Goal: Information Seeking & Learning: Learn about a topic

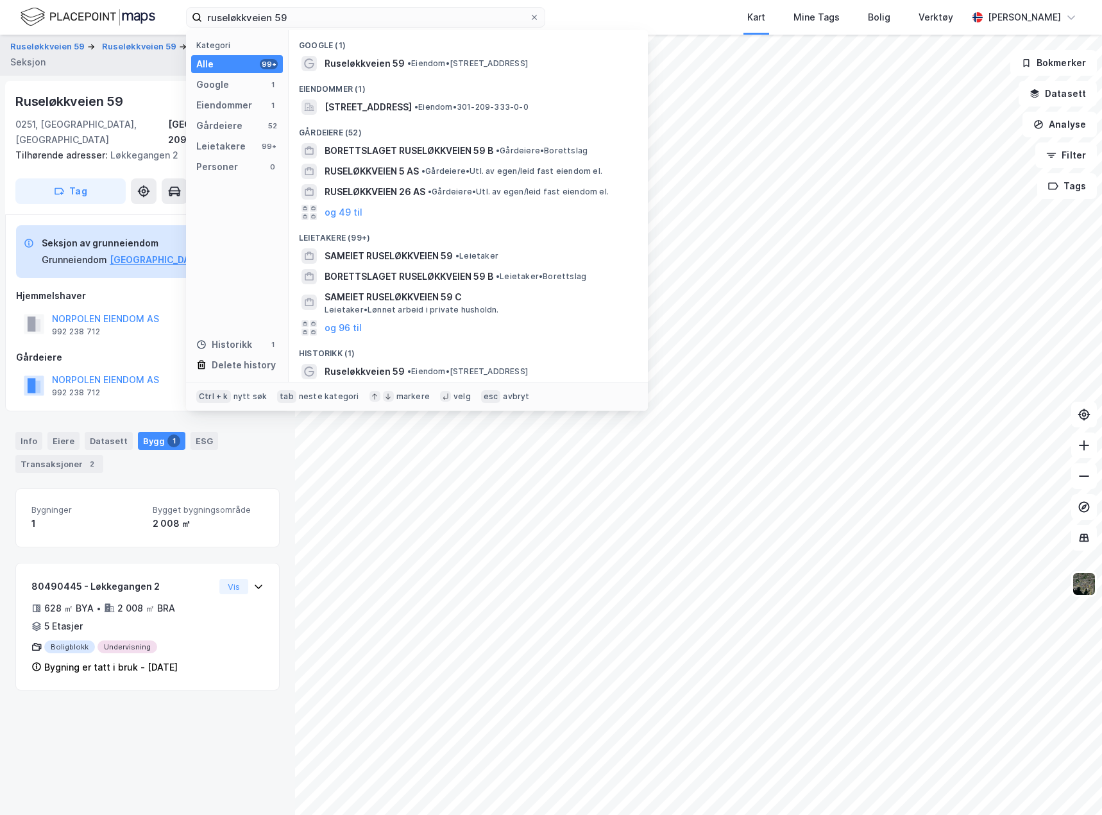
click at [283, 13] on input "ruseløkkveien 59" at bounding box center [365, 17] width 327 height 19
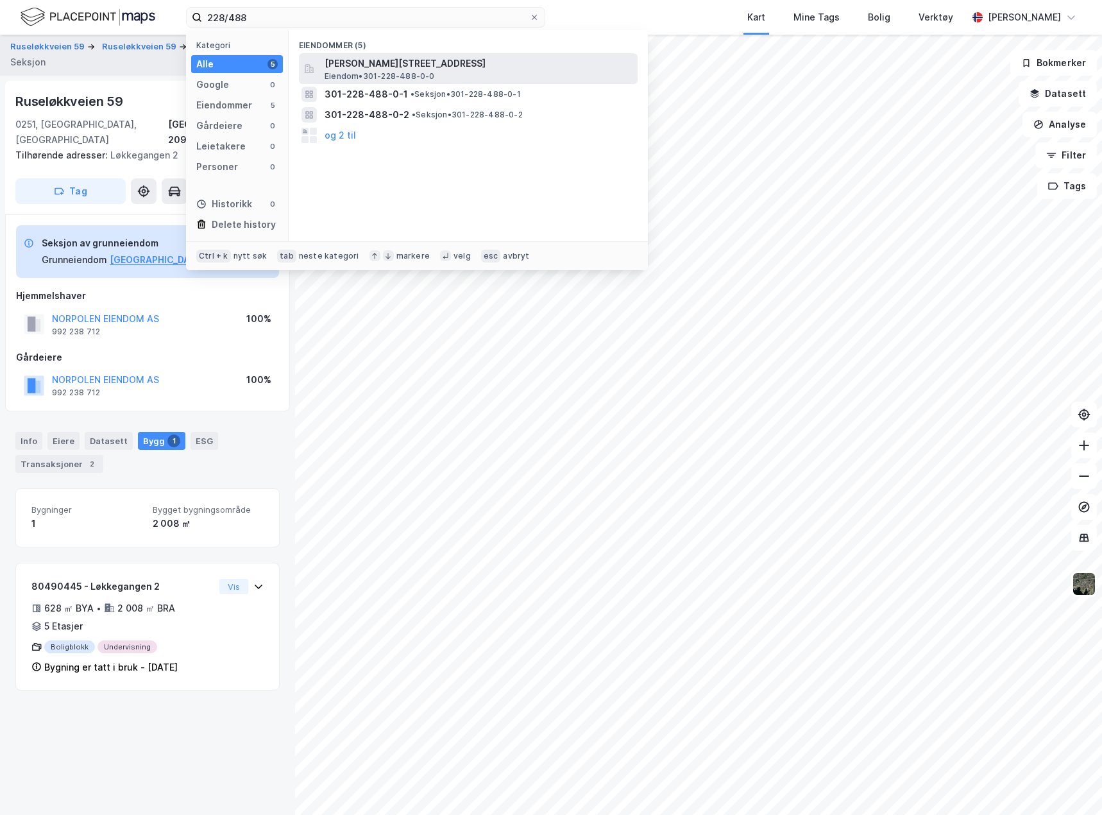
type input "228/488"
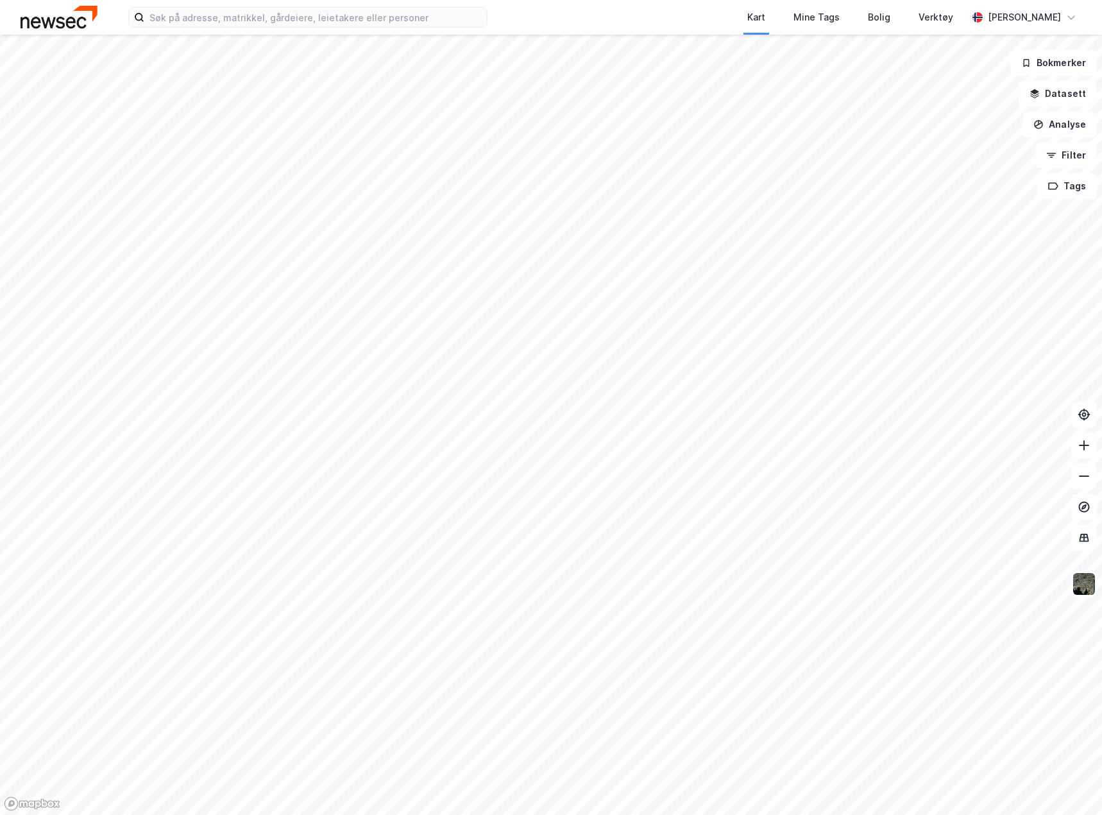
click at [359, 30] on div "Kart Mine Tags Bolig Verktøy Christopher Krohnstad" at bounding box center [551, 17] width 1102 height 35
click at [358, 15] on input at bounding box center [315, 17] width 343 height 19
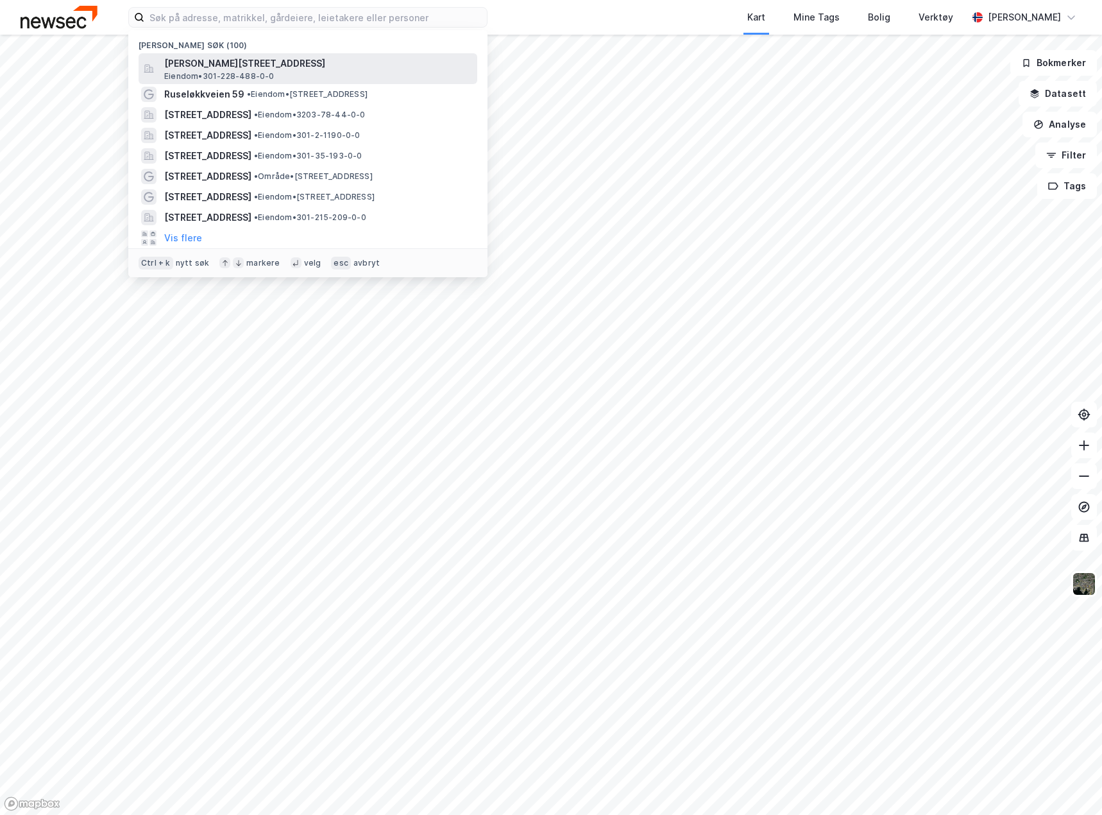
click at [329, 63] on span "[PERSON_NAME][STREET_ADDRESS]" at bounding box center [318, 63] width 308 height 15
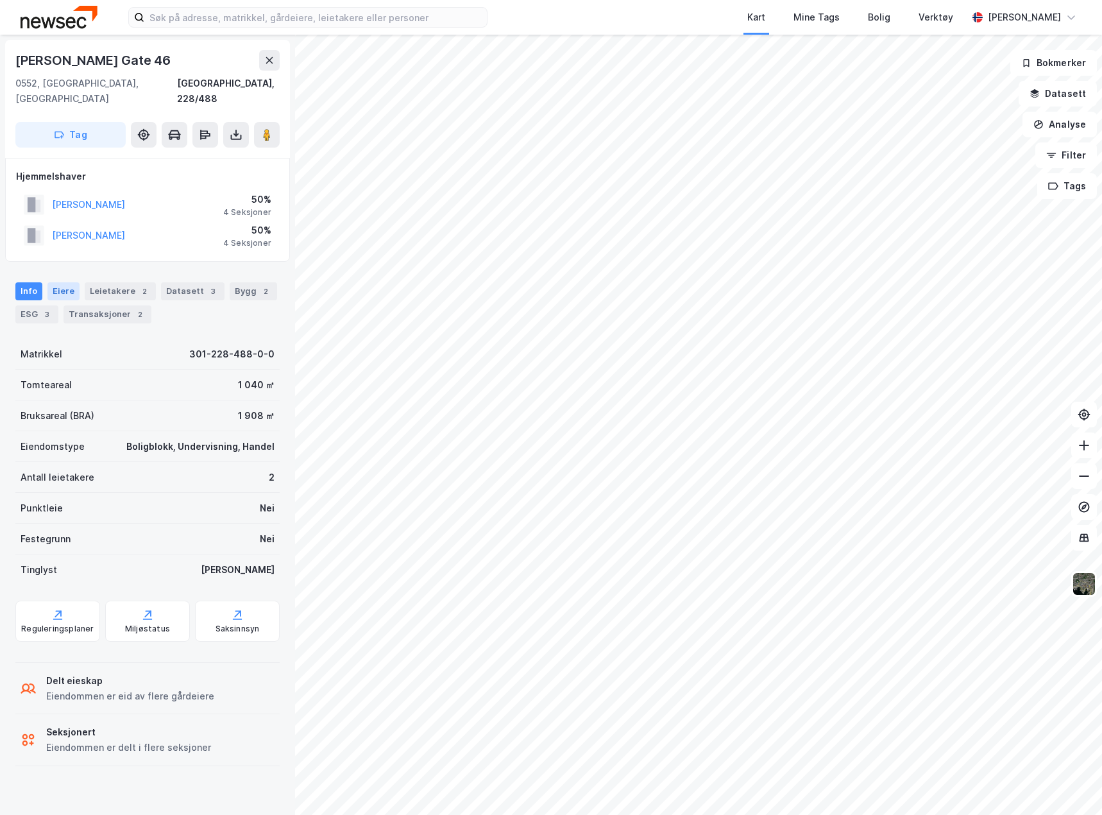
click at [59, 282] on div "Eiere" at bounding box center [63, 291] width 32 height 18
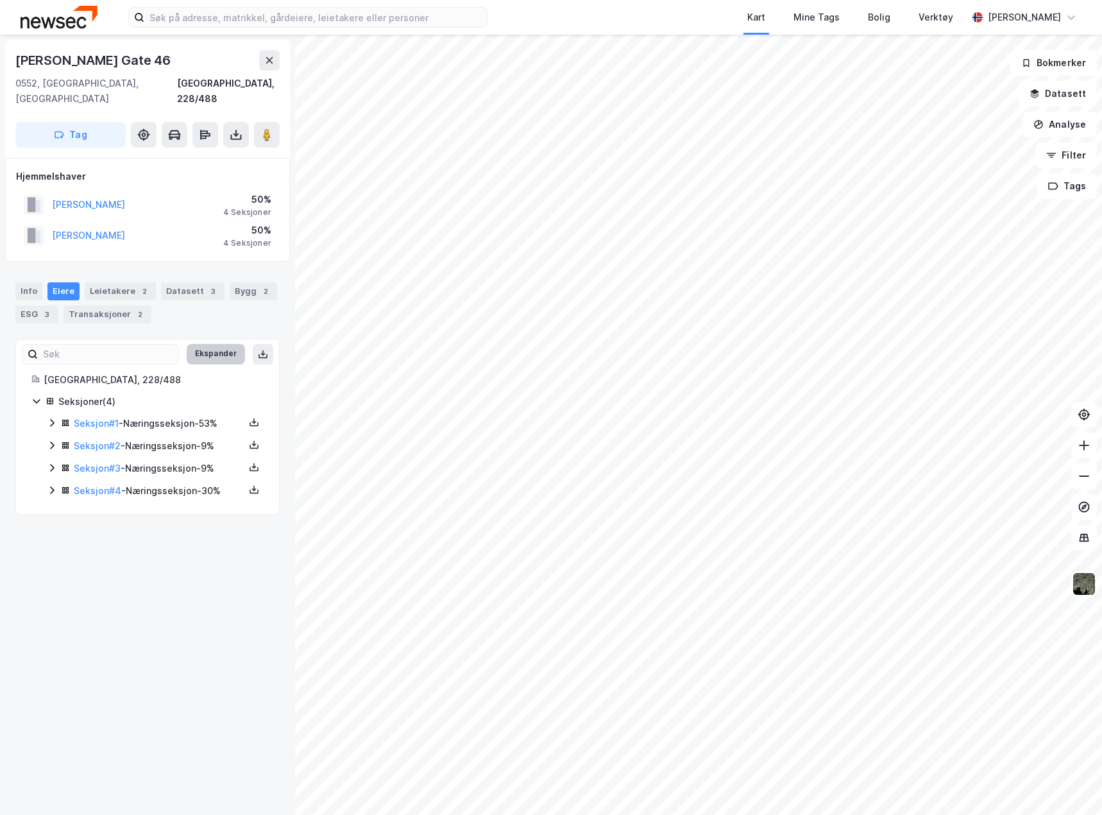
click at [197, 344] on button "Ekspander" at bounding box center [216, 354] width 58 height 21
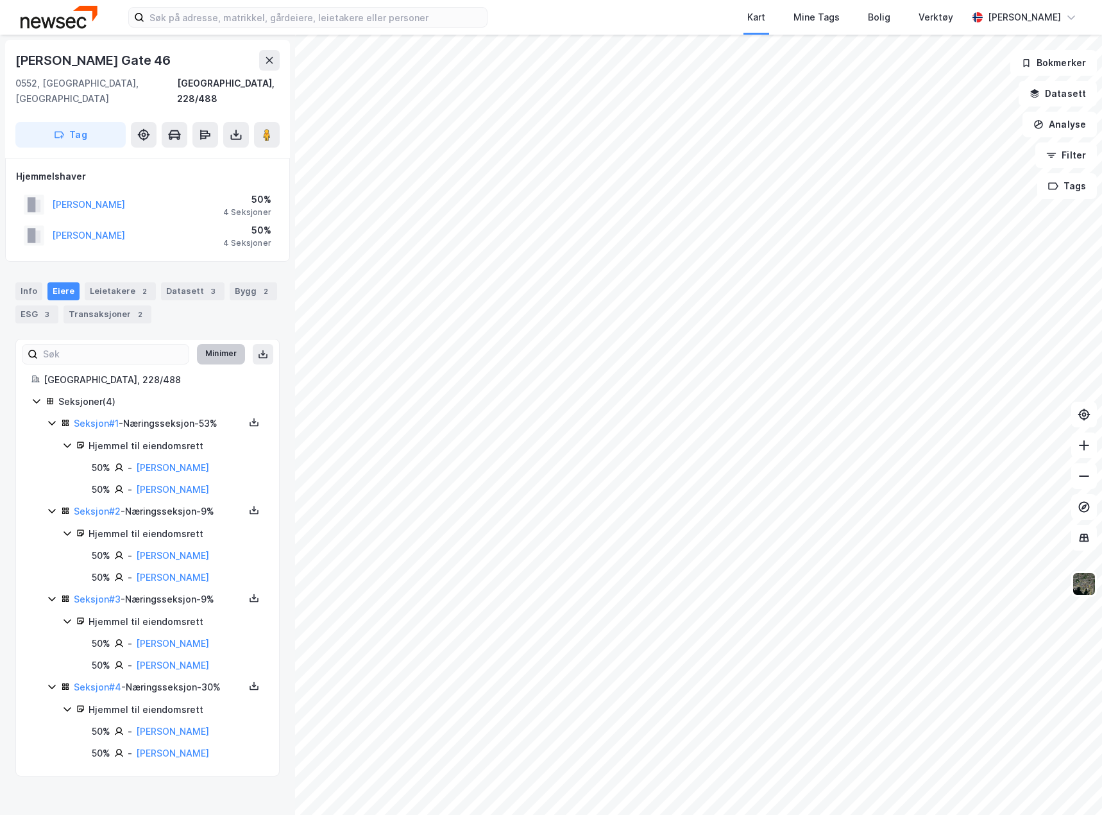
click at [216, 344] on button "Minimer" at bounding box center [221, 354] width 48 height 21
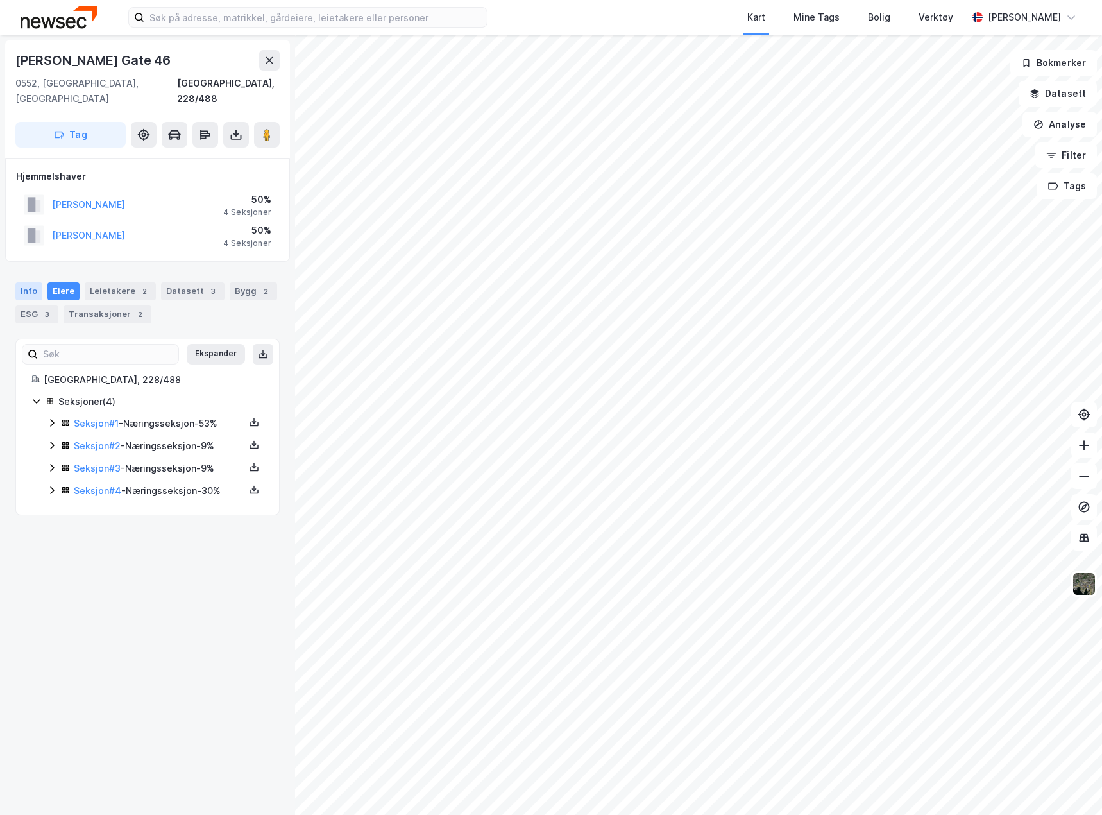
click at [32, 282] on div "Info" at bounding box center [28, 291] width 27 height 18
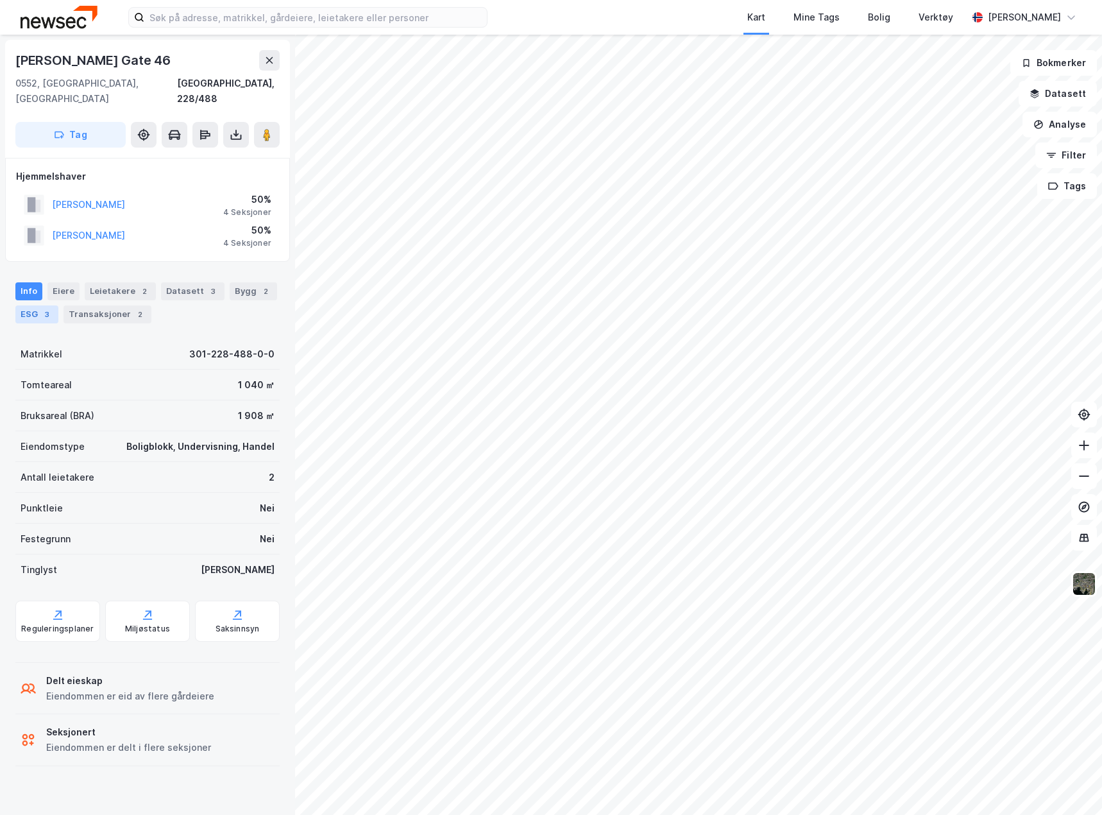
click at [33, 305] on div "ESG 3" at bounding box center [36, 314] width 43 height 18
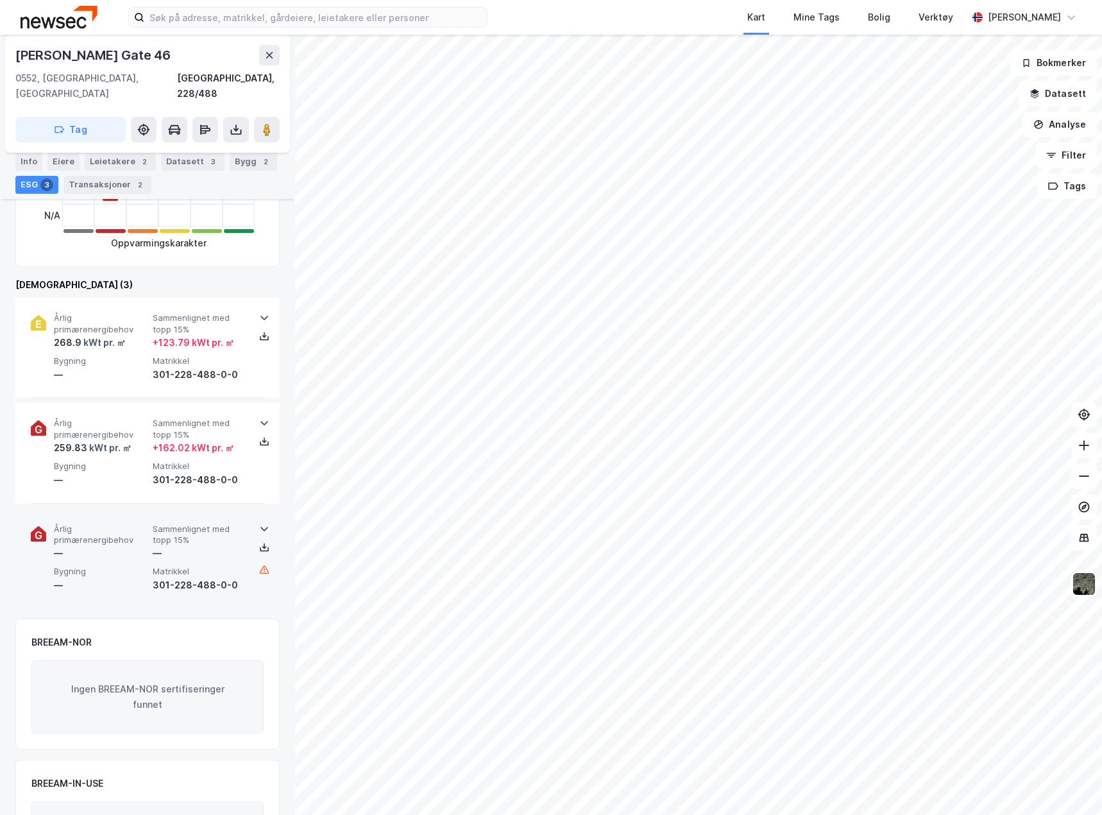
scroll to position [385, 0]
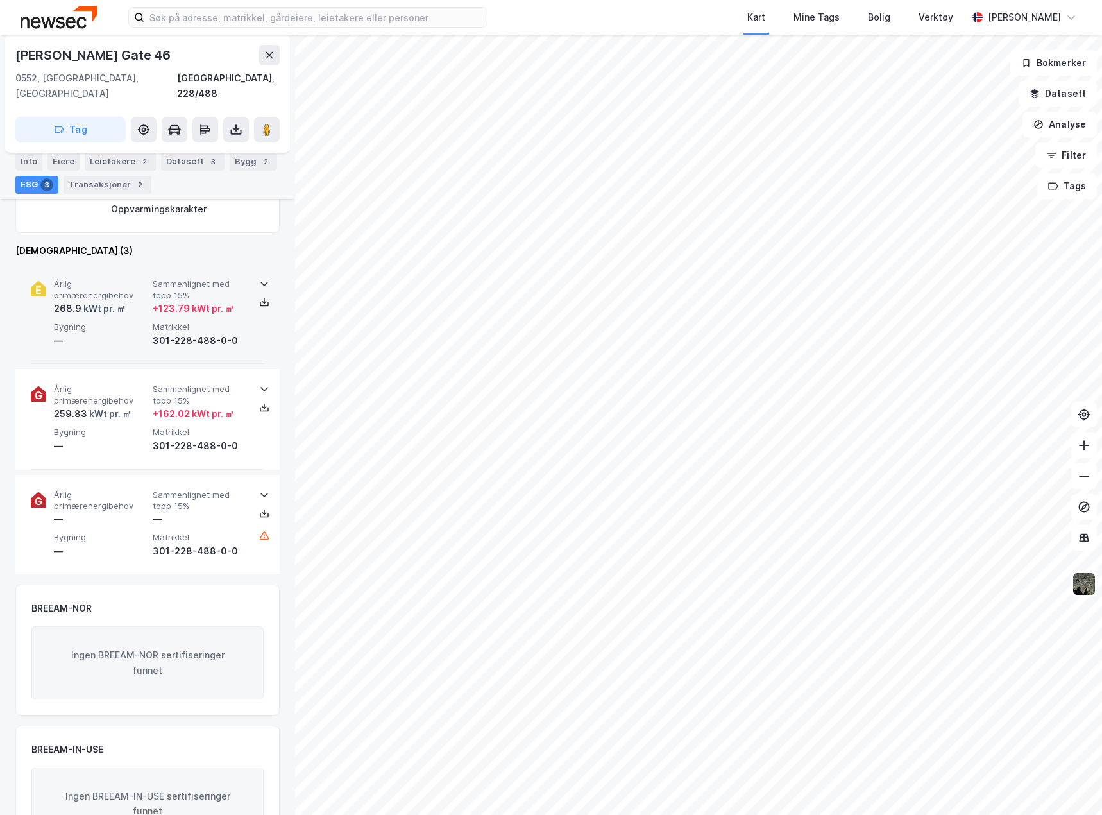
click at [246, 338] on div "Årlig primærenergibehov 268.9 kWt pr. ㎡ Sammenlignet med topp 15% + 123.79 kWt …" at bounding box center [147, 314] width 233 height 100
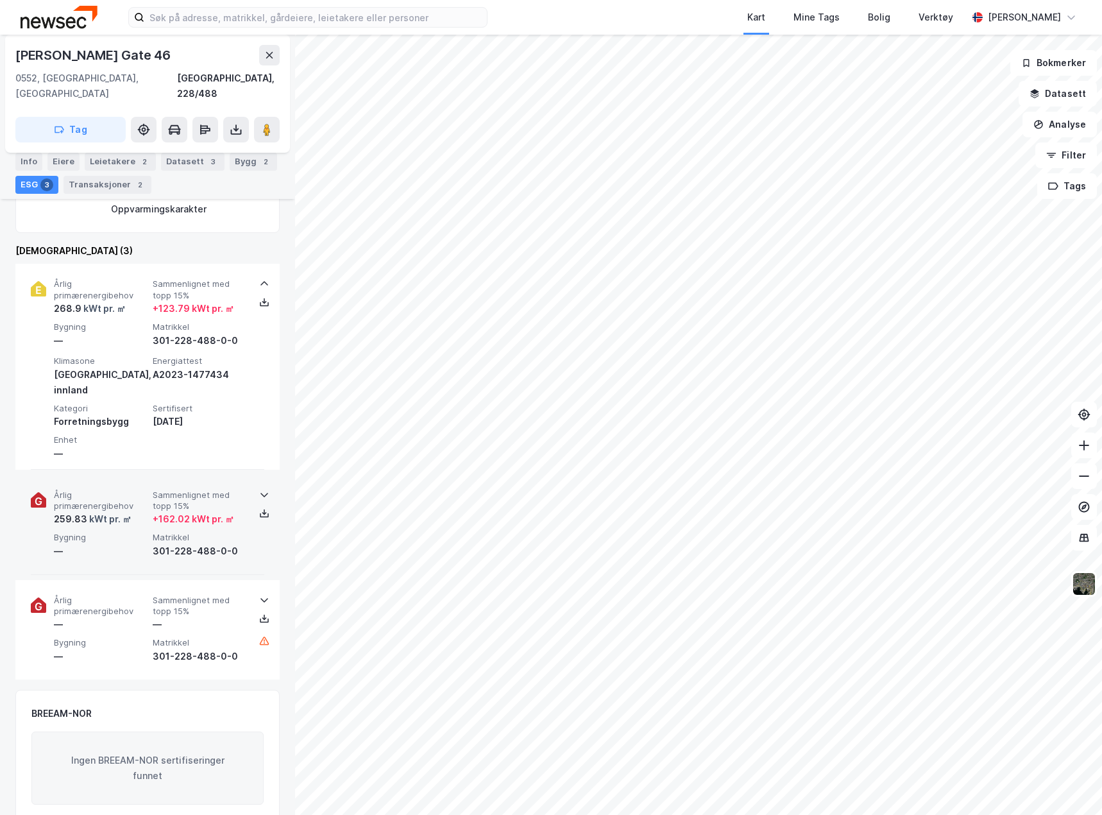
click at [250, 518] on div "Årlig primærenergibehov 259.83 kWt pr. ㎡ Sammenlignet med topp 15% + 162.02 kWt…" at bounding box center [147, 525] width 233 height 100
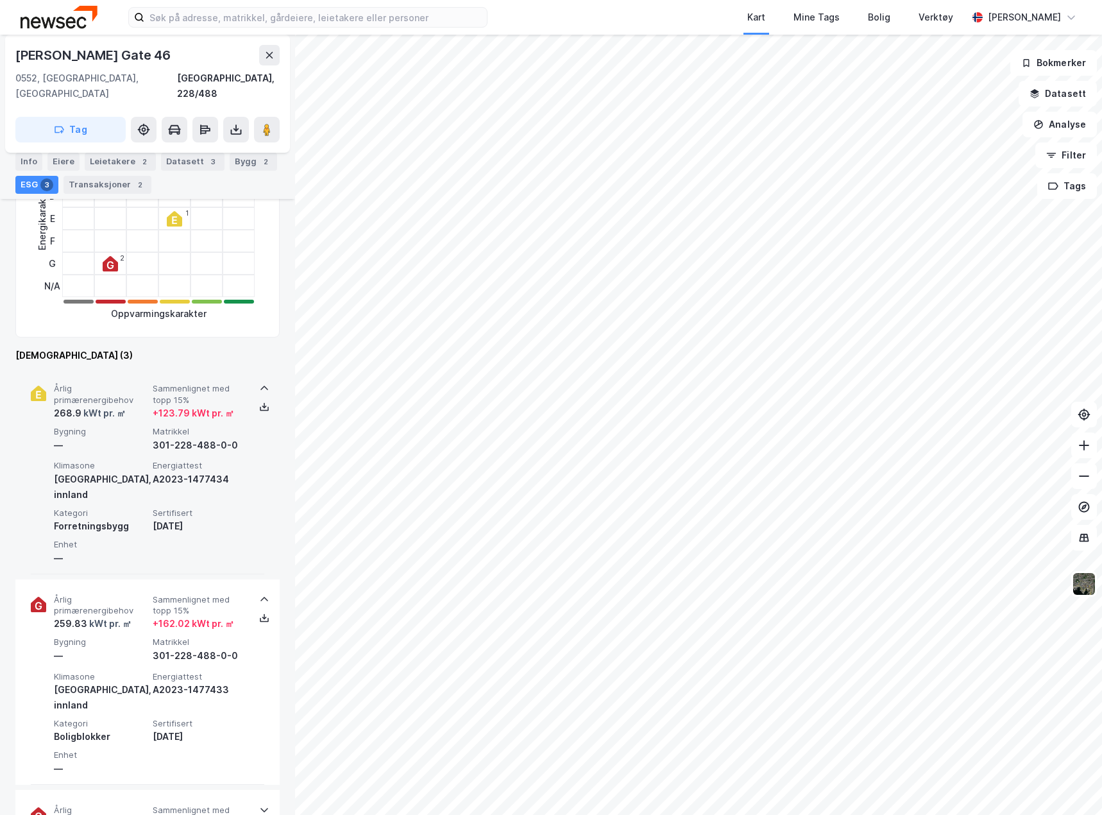
scroll to position [257, 0]
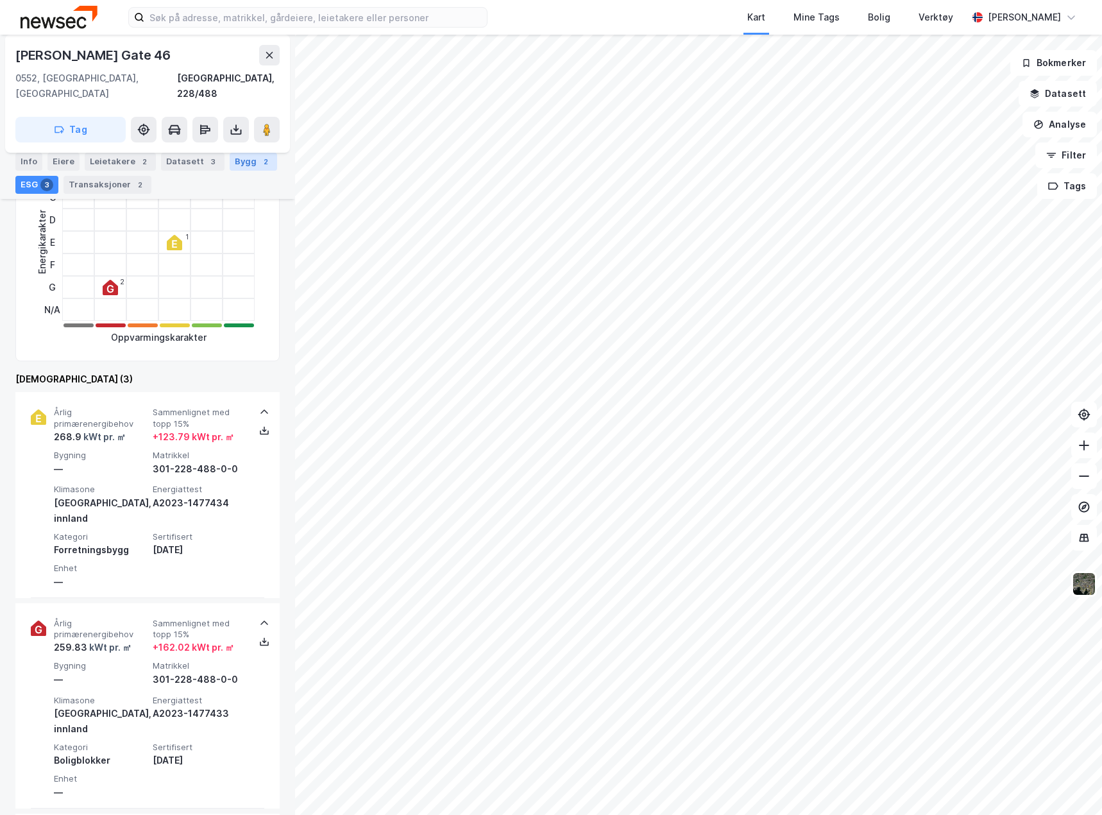
click at [255, 154] on div "Bygg 2" at bounding box center [253, 162] width 47 height 18
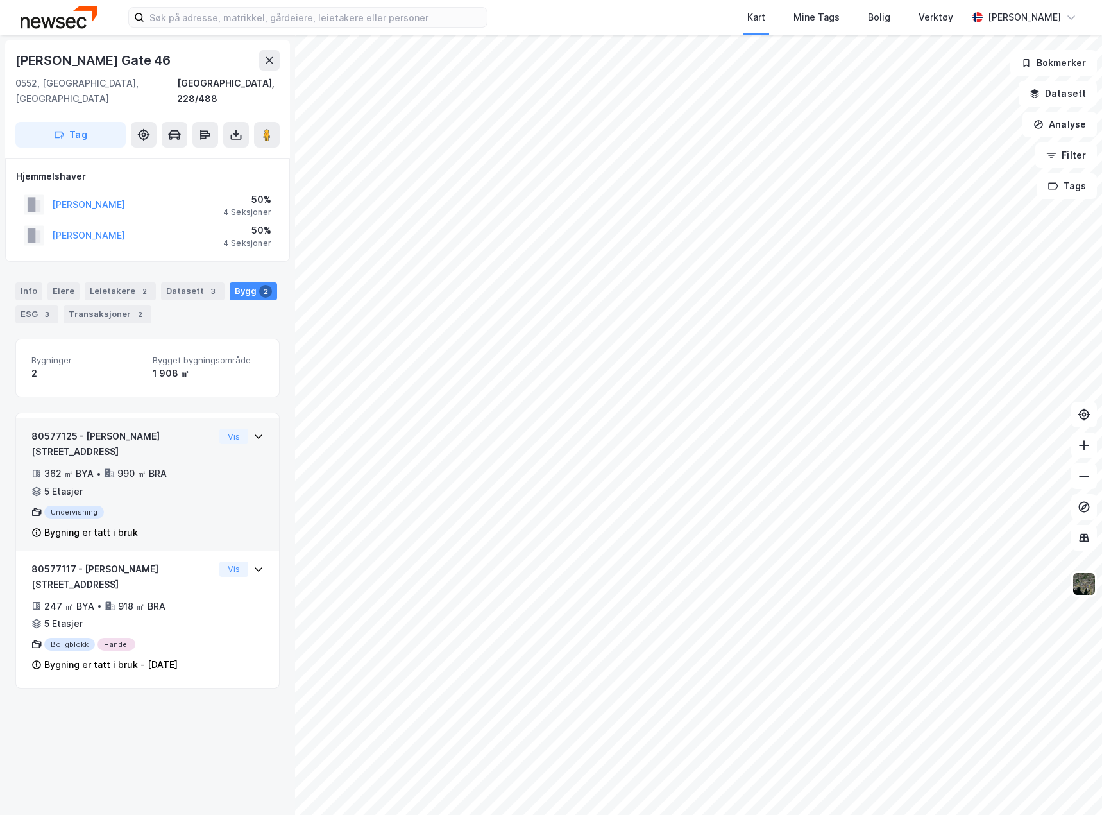
click at [225, 476] on div "80577125 - Thorvald Meyers gate 46 362 ㎡ BYA • 990 ㎡ BRA • 5 Etasjer Undervisni…" at bounding box center [147, 489] width 232 height 123
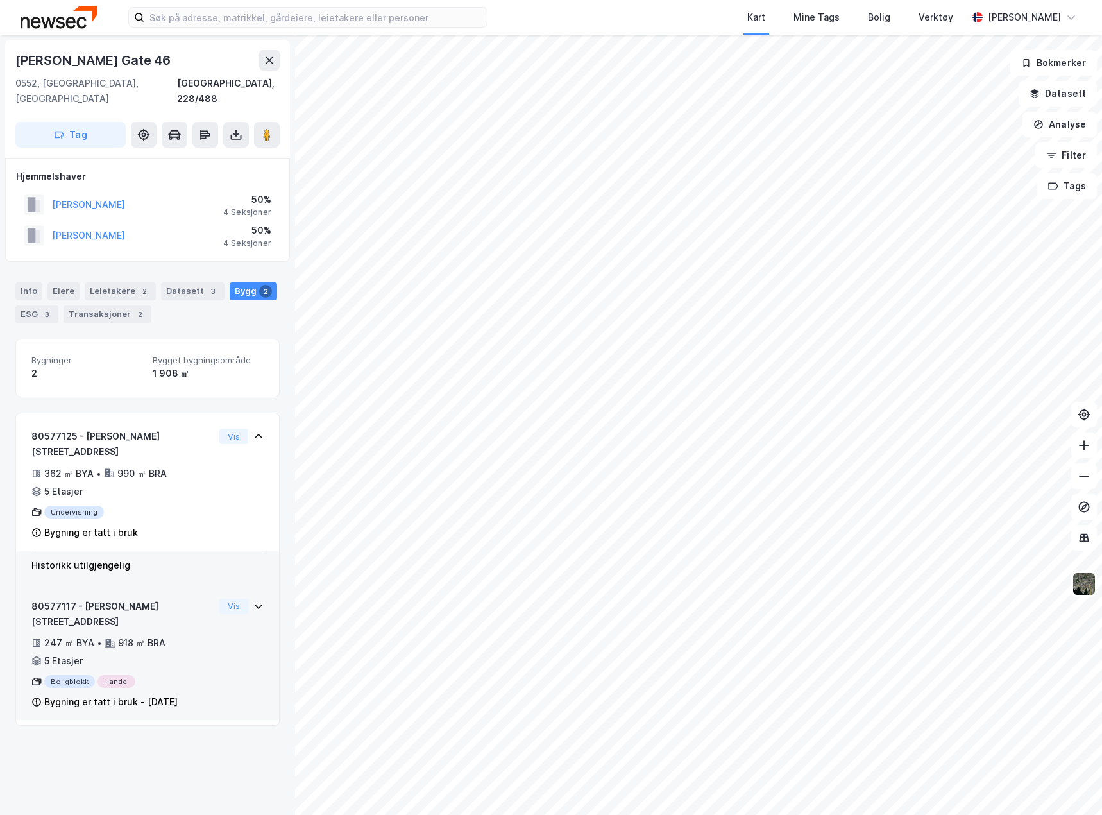
click at [209, 644] on div "80577117 - Thorvald Meyers gate 46 247 ㎡ BYA • 918 ㎡ BRA • 5 Etasjer Boligblokk…" at bounding box center [147, 659] width 232 height 122
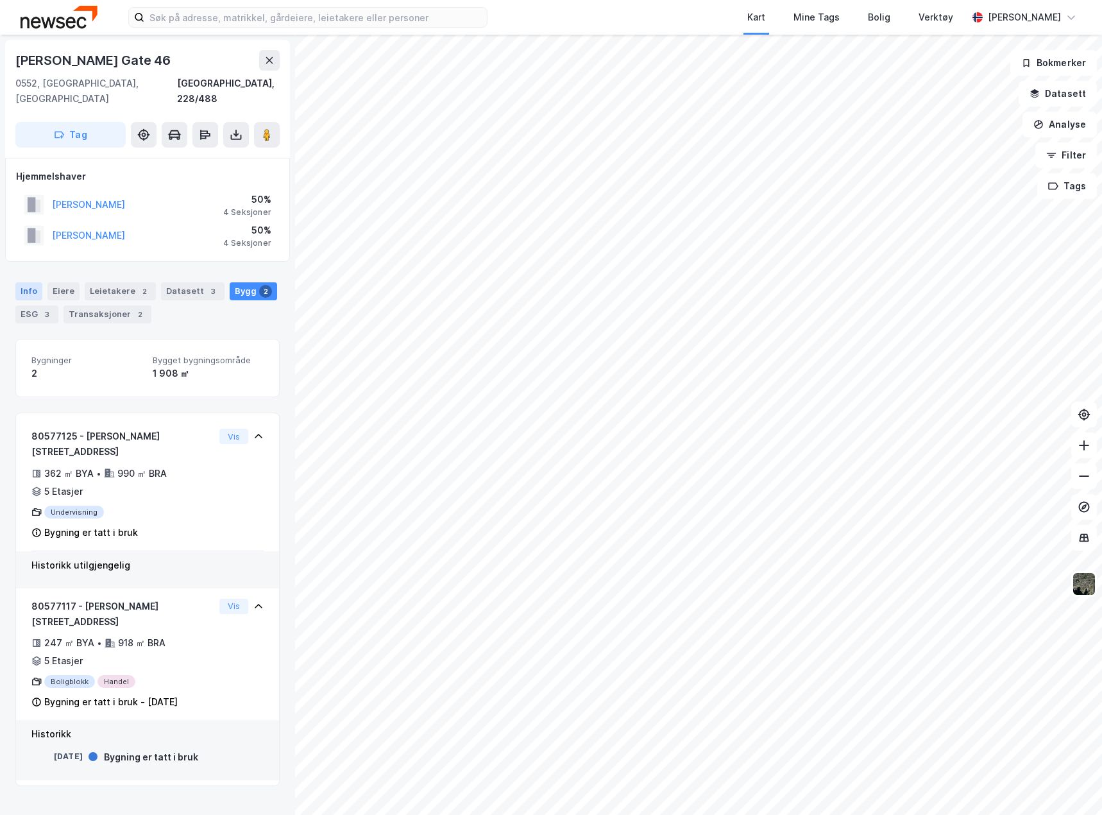
click at [29, 282] on div "Info" at bounding box center [28, 291] width 27 height 18
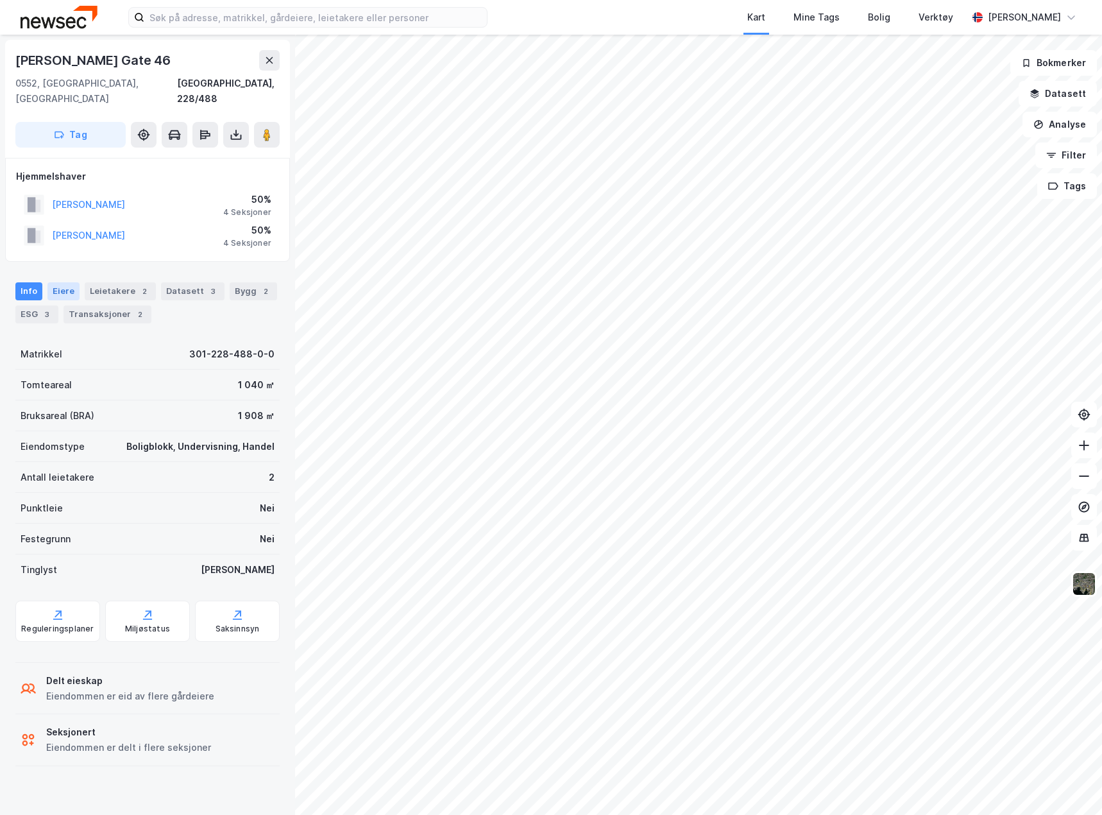
click at [62, 282] on div "Eiere" at bounding box center [63, 291] width 32 height 18
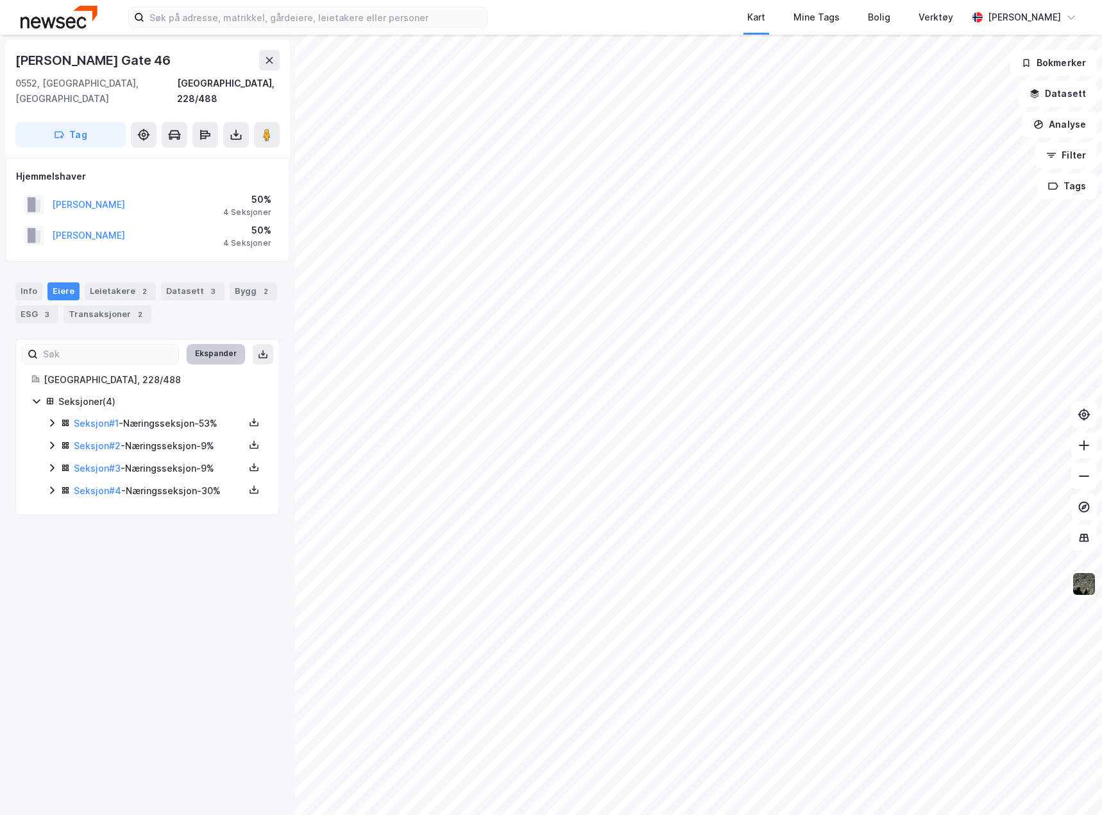
click at [207, 344] on button "Ekspander" at bounding box center [216, 354] width 58 height 21
